Goal: Transaction & Acquisition: Purchase product/service

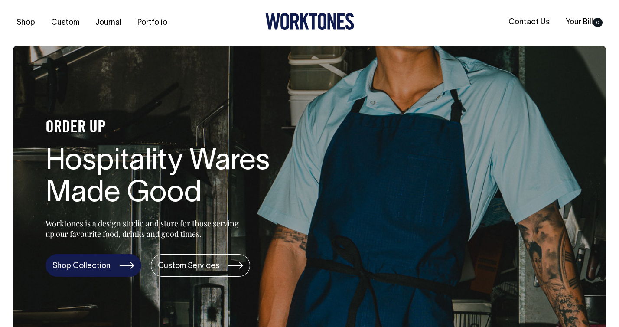
click at [112, 264] on link "Shop Collection" at bounding box center [93, 265] width 96 height 23
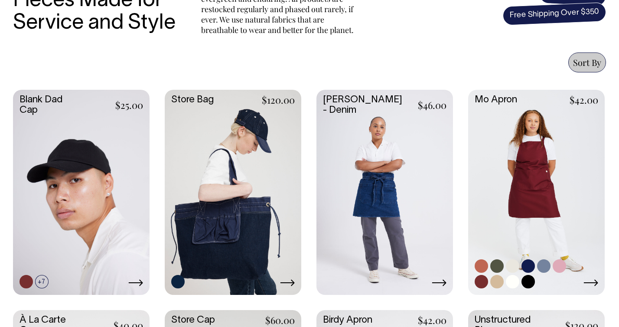
scroll to position [329, 0]
click at [506, 176] on link at bounding box center [536, 191] width 136 height 203
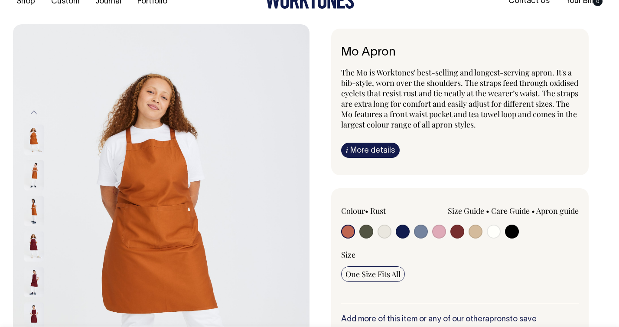
scroll to position [21, 0]
click at [371, 149] on link "i More details" at bounding box center [370, 150] width 58 height 15
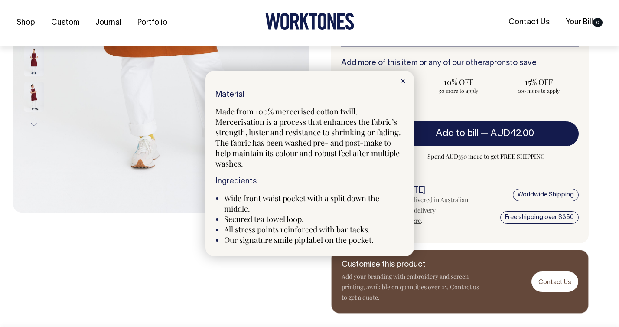
scroll to position [278, 0]
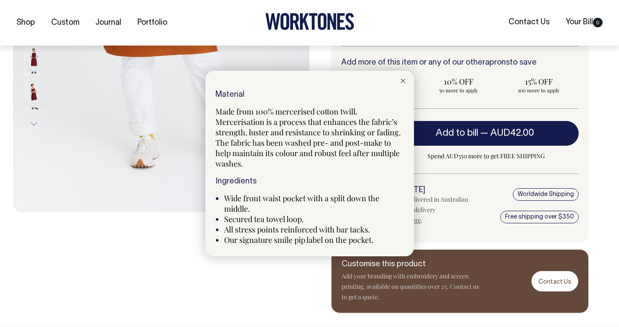
click at [402, 84] on div at bounding box center [403, 80] width 22 height 19
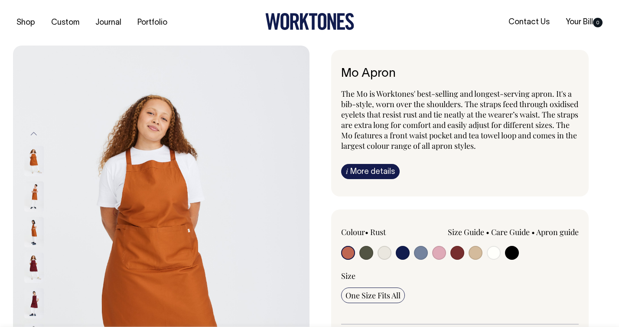
scroll to position [0, 0]
